Goal: Navigation & Orientation: Find specific page/section

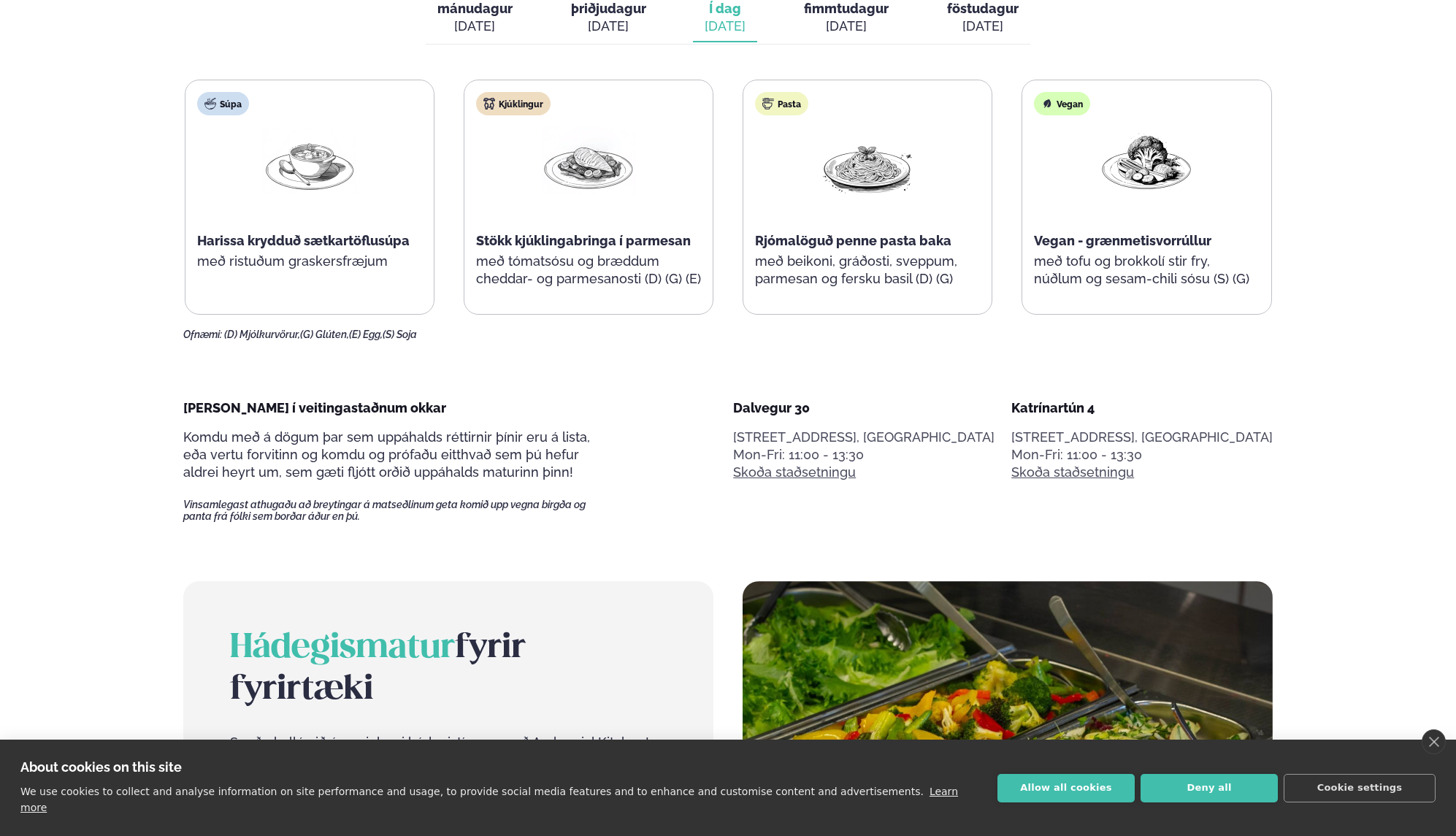
scroll to position [788, 0]
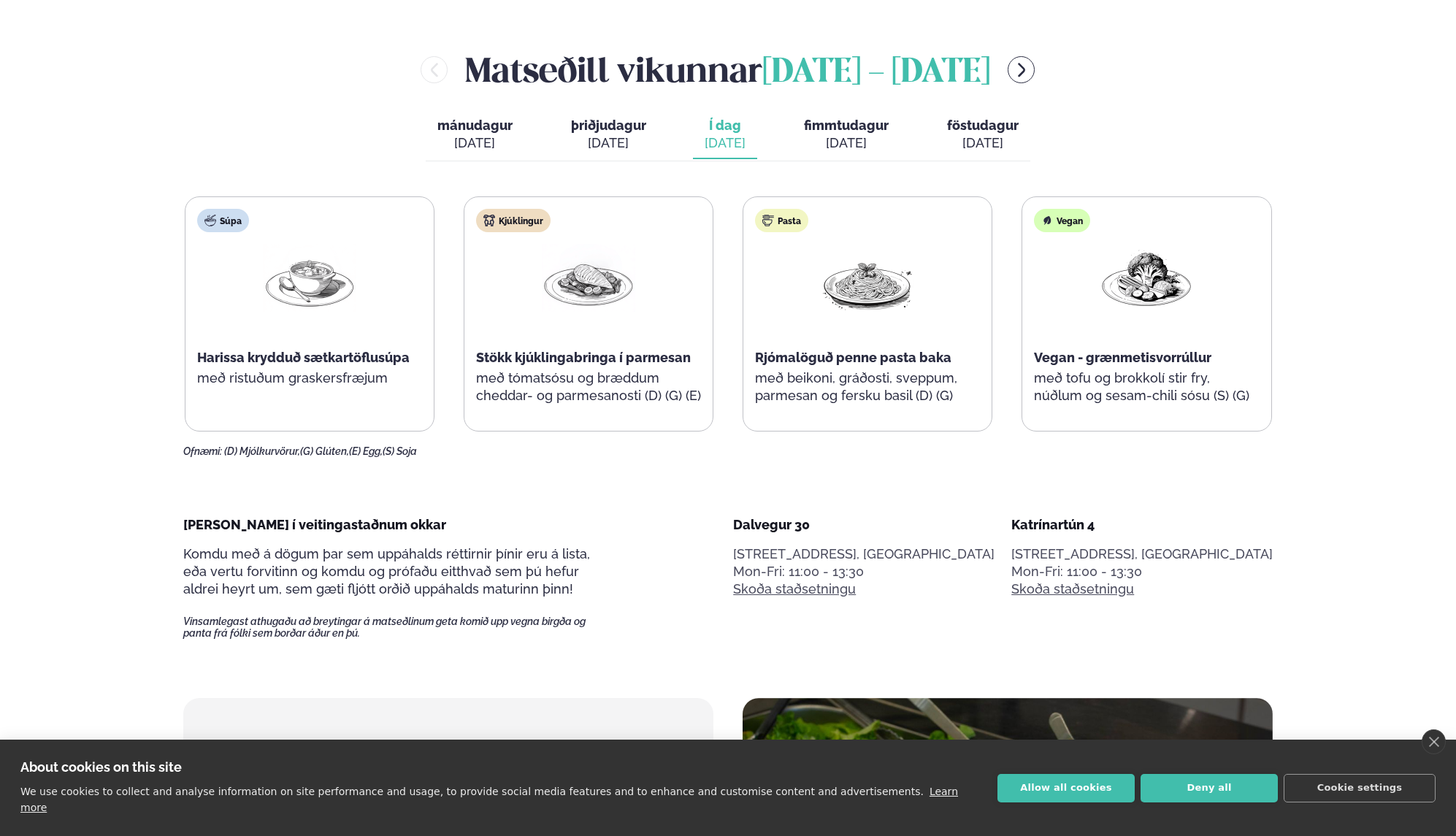
click at [856, 130] on span "fimmtudagur" at bounding box center [846, 125] width 85 height 15
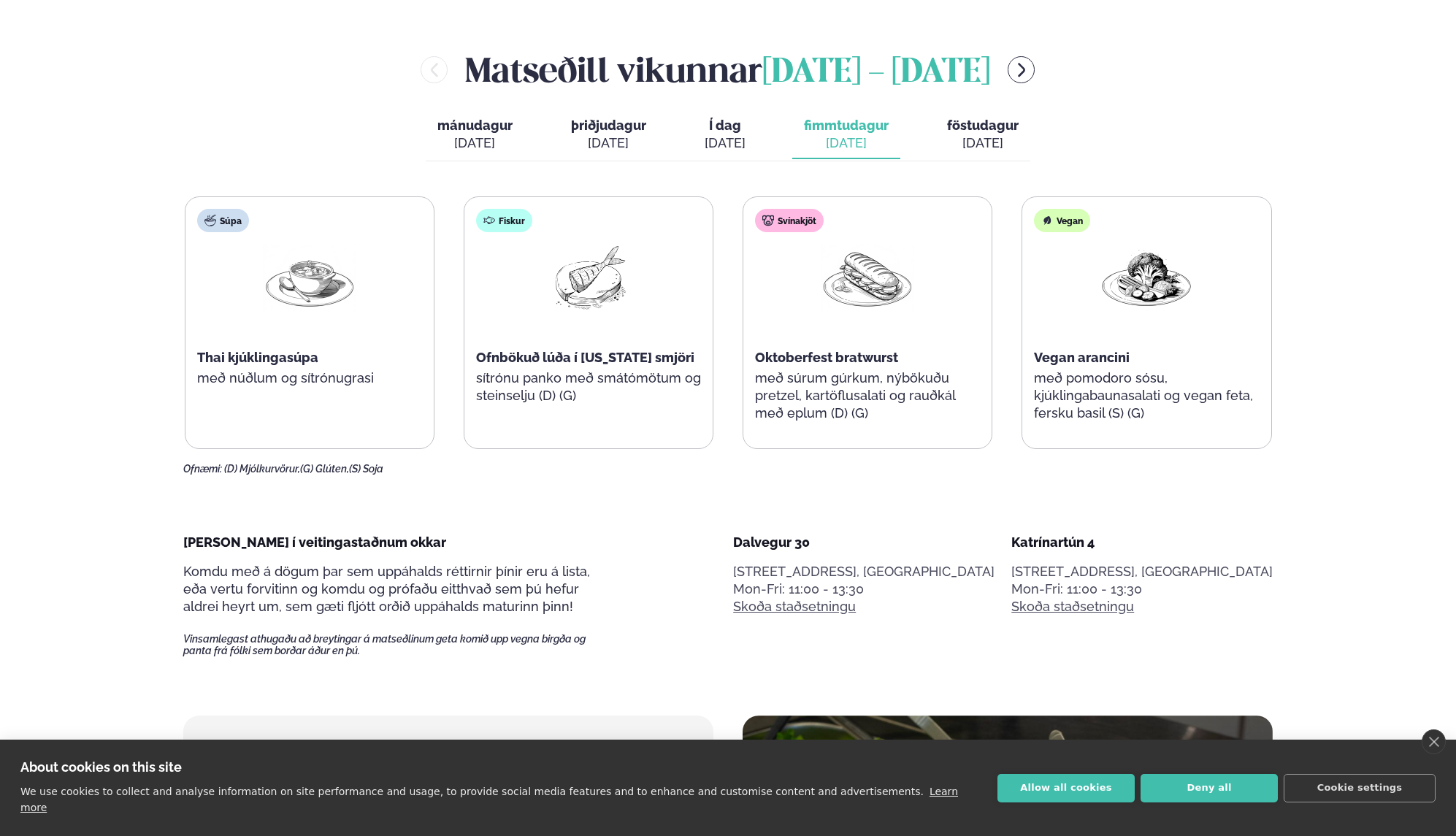
click at [722, 129] on span "Í dag" at bounding box center [725, 125] width 41 height 17
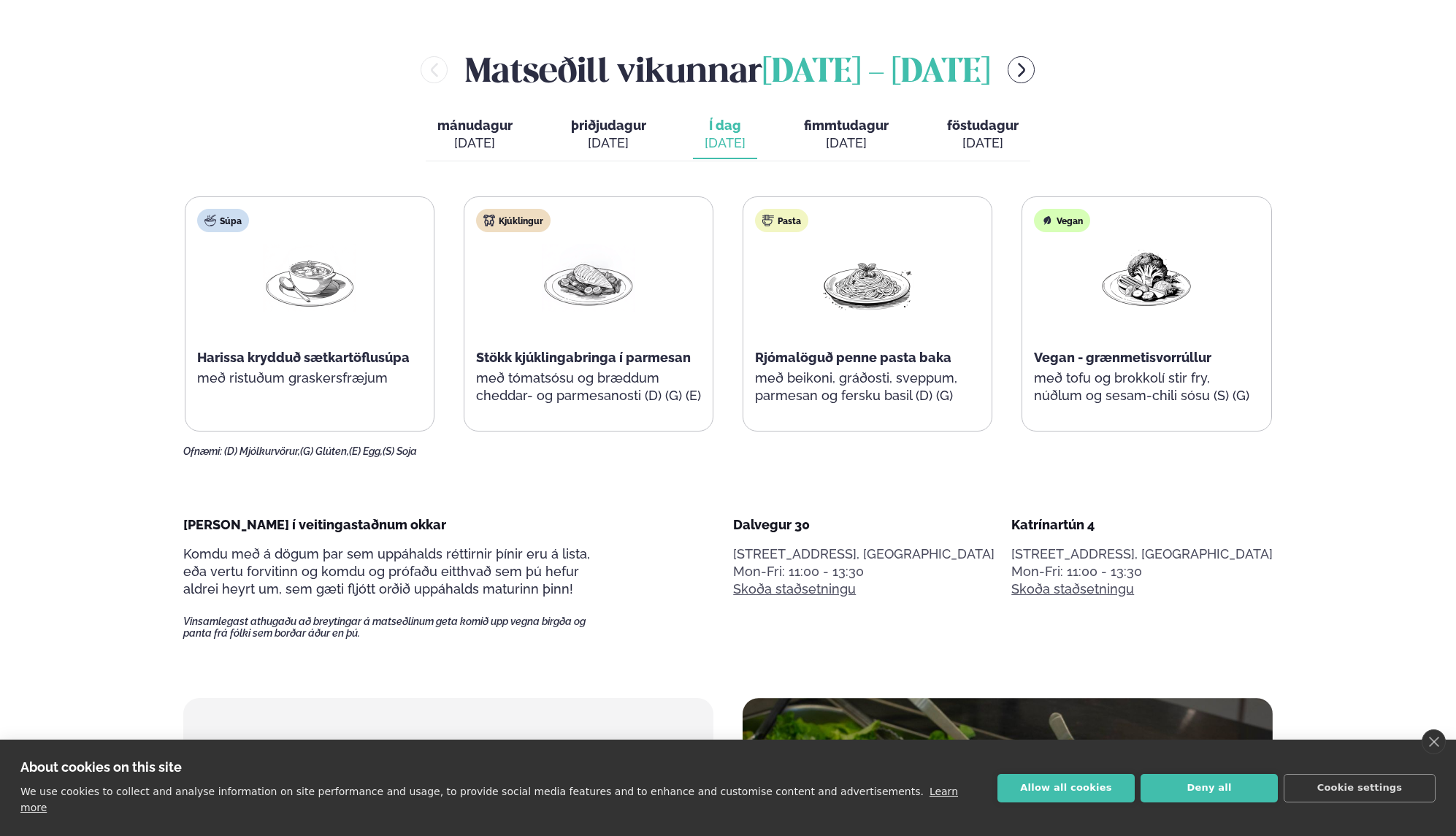
click at [991, 136] on div "[DATE]" at bounding box center [982, 143] width 71 height 17
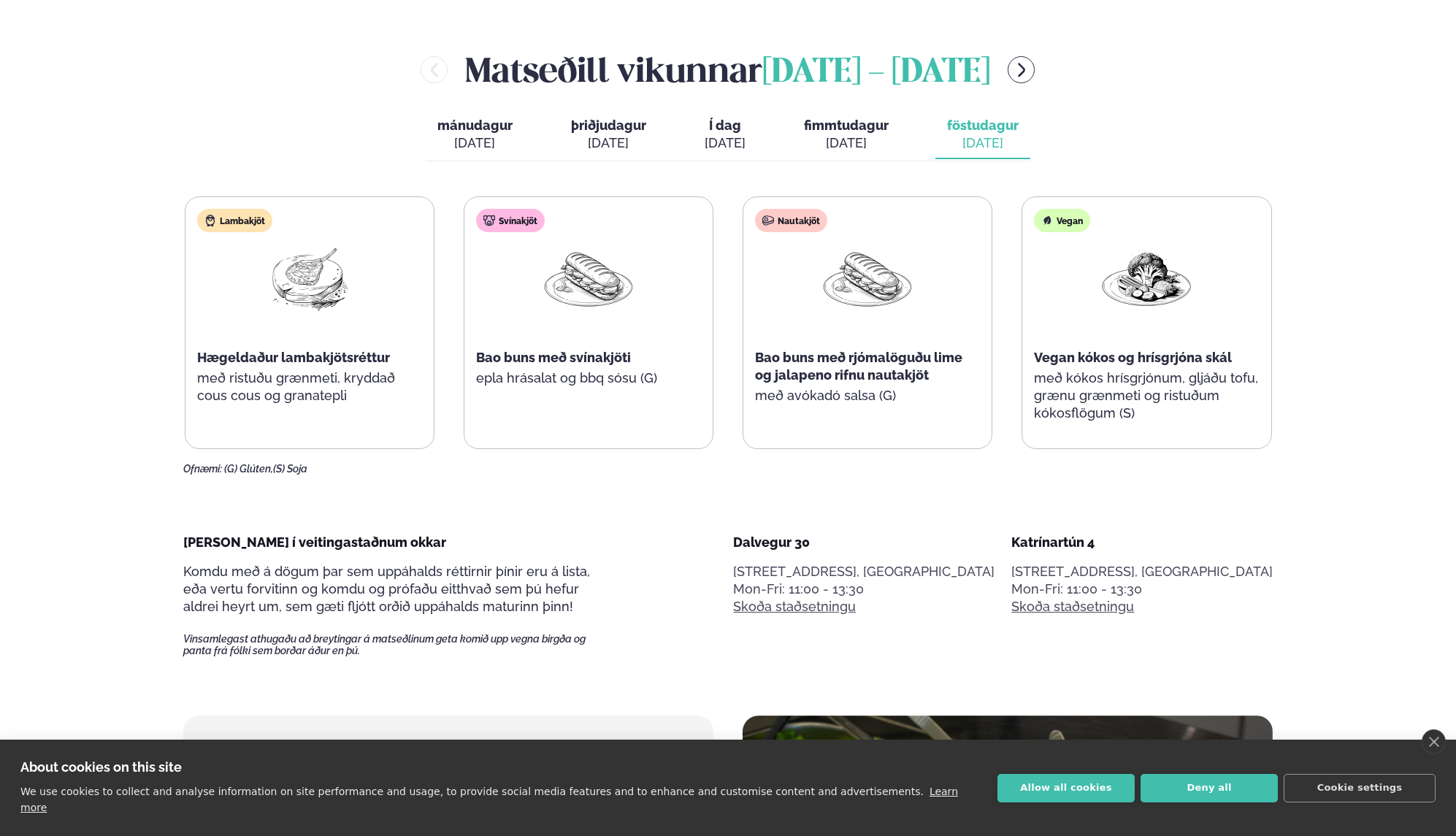
click at [852, 139] on div "[DATE]" at bounding box center [846, 143] width 85 height 17
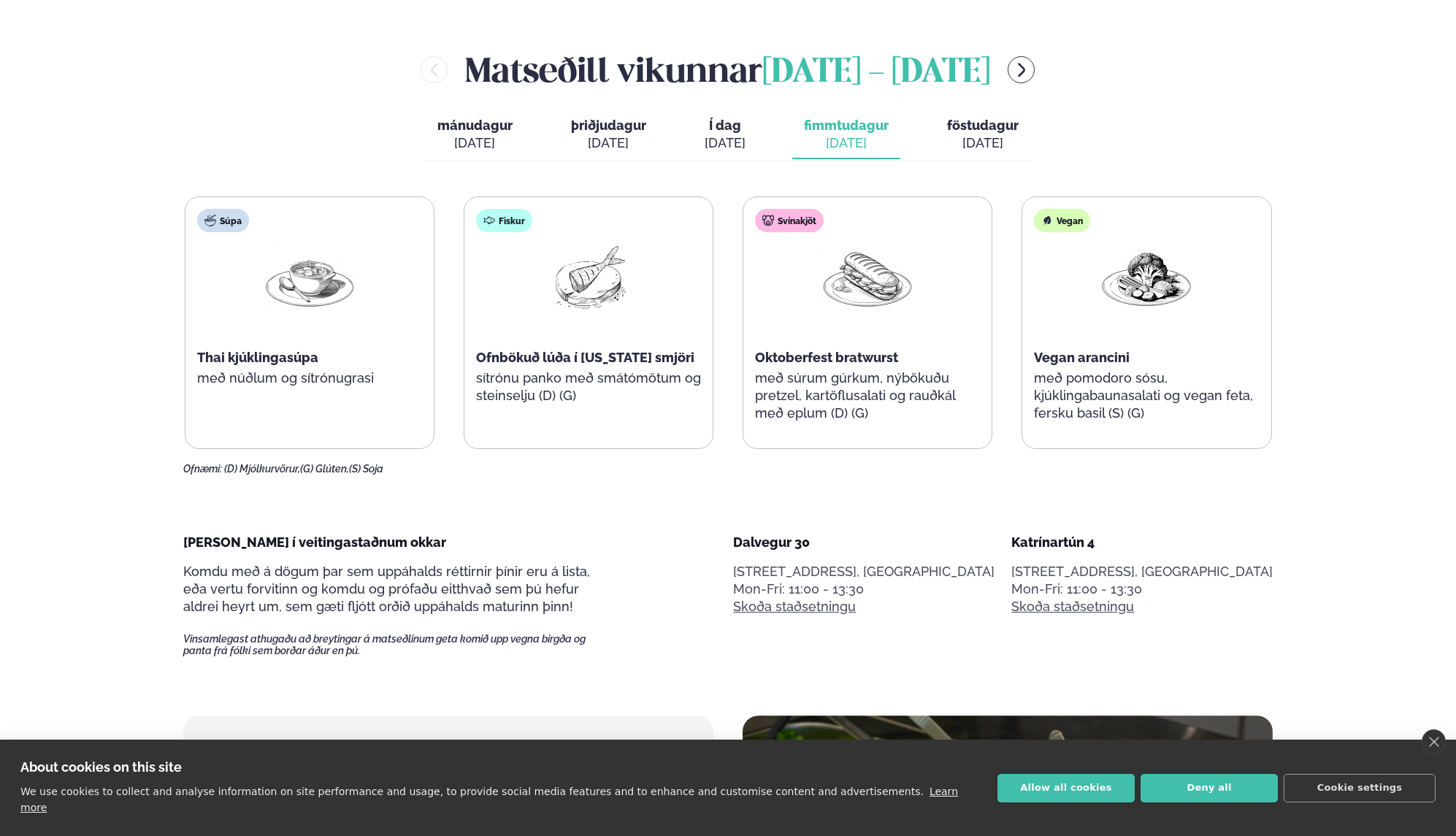
click at [734, 138] on div "[DATE]" at bounding box center [725, 143] width 41 height 17
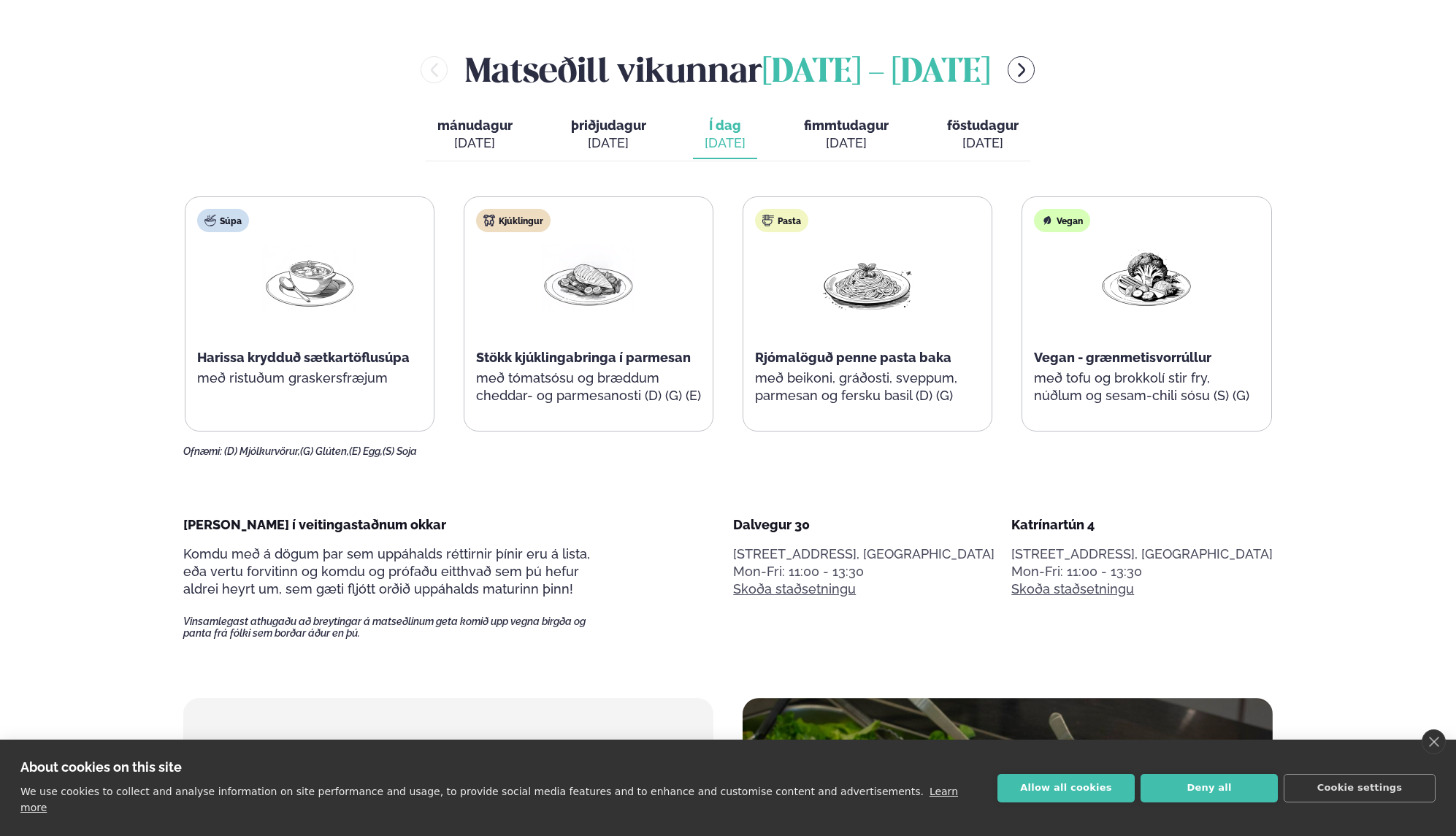
click at [608, 130] on span "þriðjudagur" at bounding box center [608, 125] width 75 height 15
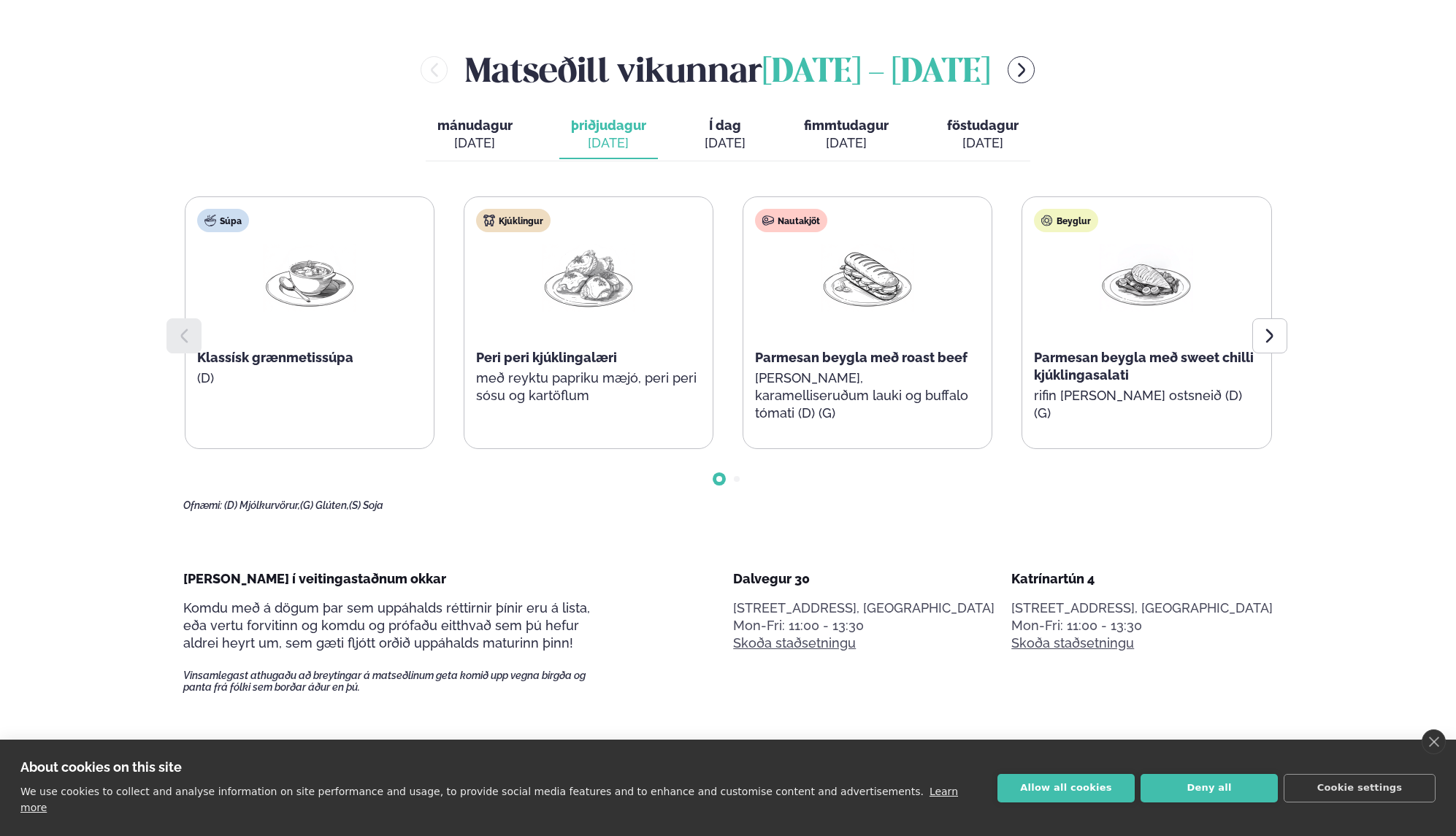
click at [735, 131] on span "Í dag" at bounding box center [725, 125] width 41 height 17
